Goal: Task Accomplishment & Management: Use online tool/utility

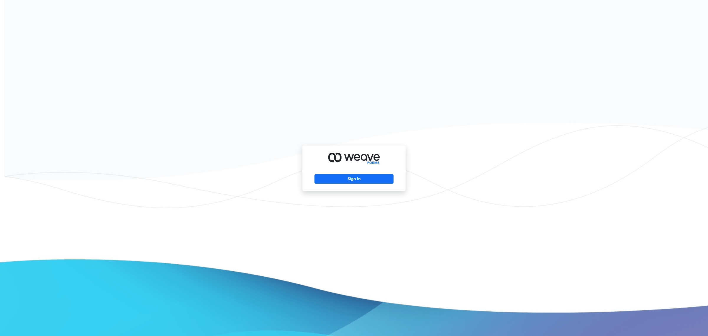
click at [356, 173] on div "Sign In" at bounding box center [353, 167] width 103 height 45
click at [338, 178] on button "Sign In" at bounding box center [354, 178] width 79 height 9
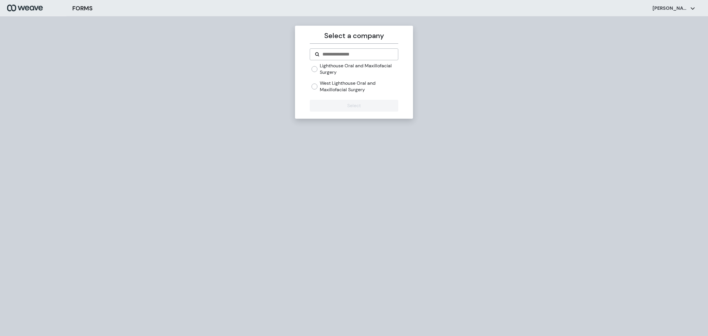
drag, startPoint x: 345, startPoint y: 80, endPoint x: 341, endPoint y: 81, distance: 3.7
click at [343, 81] on div "Lighthouse Oral and Maxillofacial Surgery West Lighthouse Oral and Maxillofacia…" at bounding box center [355, 78] width 86 height 30
click at [336, 84] on label "West Lighthouse Oral and Maxillofacial Surgery" at bounding box center [359, 86] width 78 height 13
click at [326, 103] on button "Select" at bounding box center [354, 106] width 88 height 12
